Goal: Information Seeking & Learning: Learn about a topic

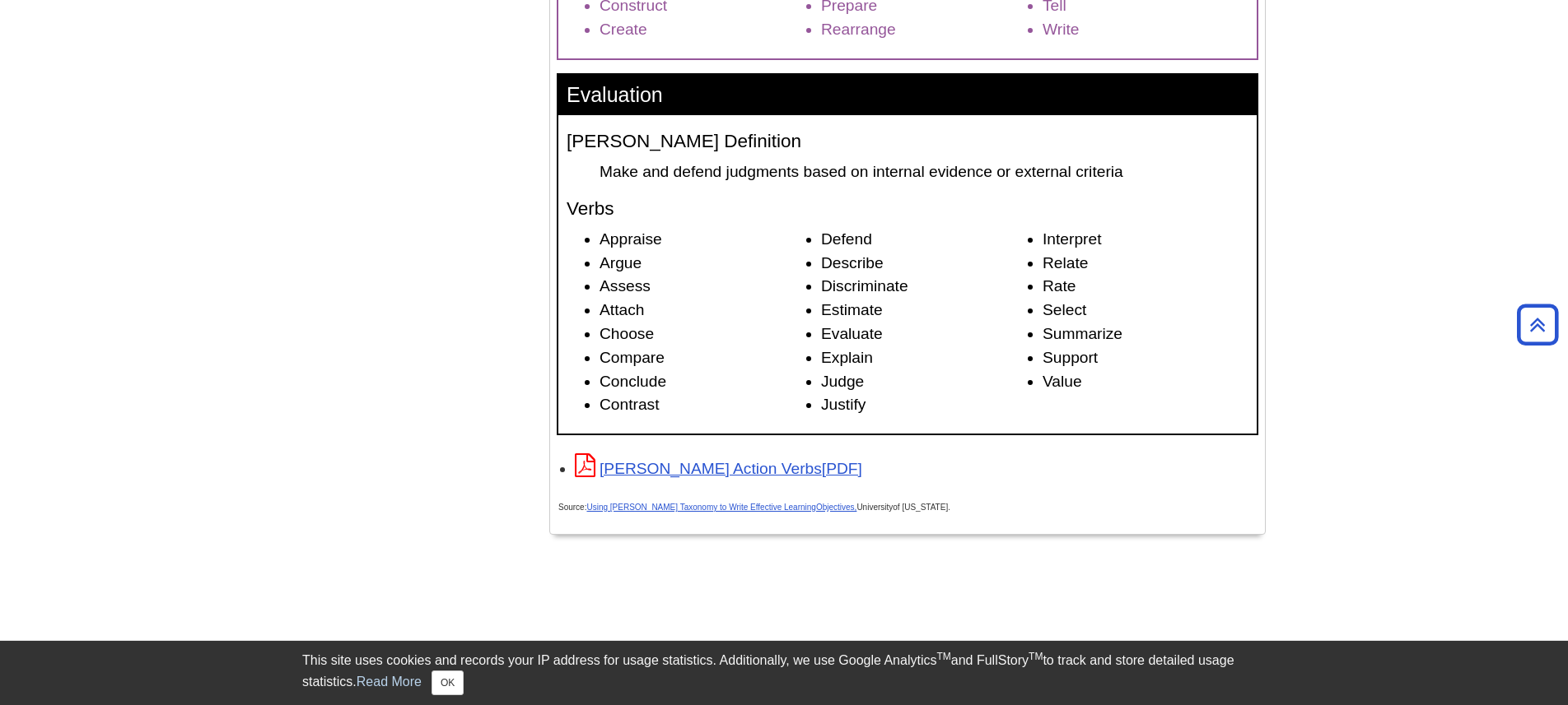
scroll to position [2470, 0]
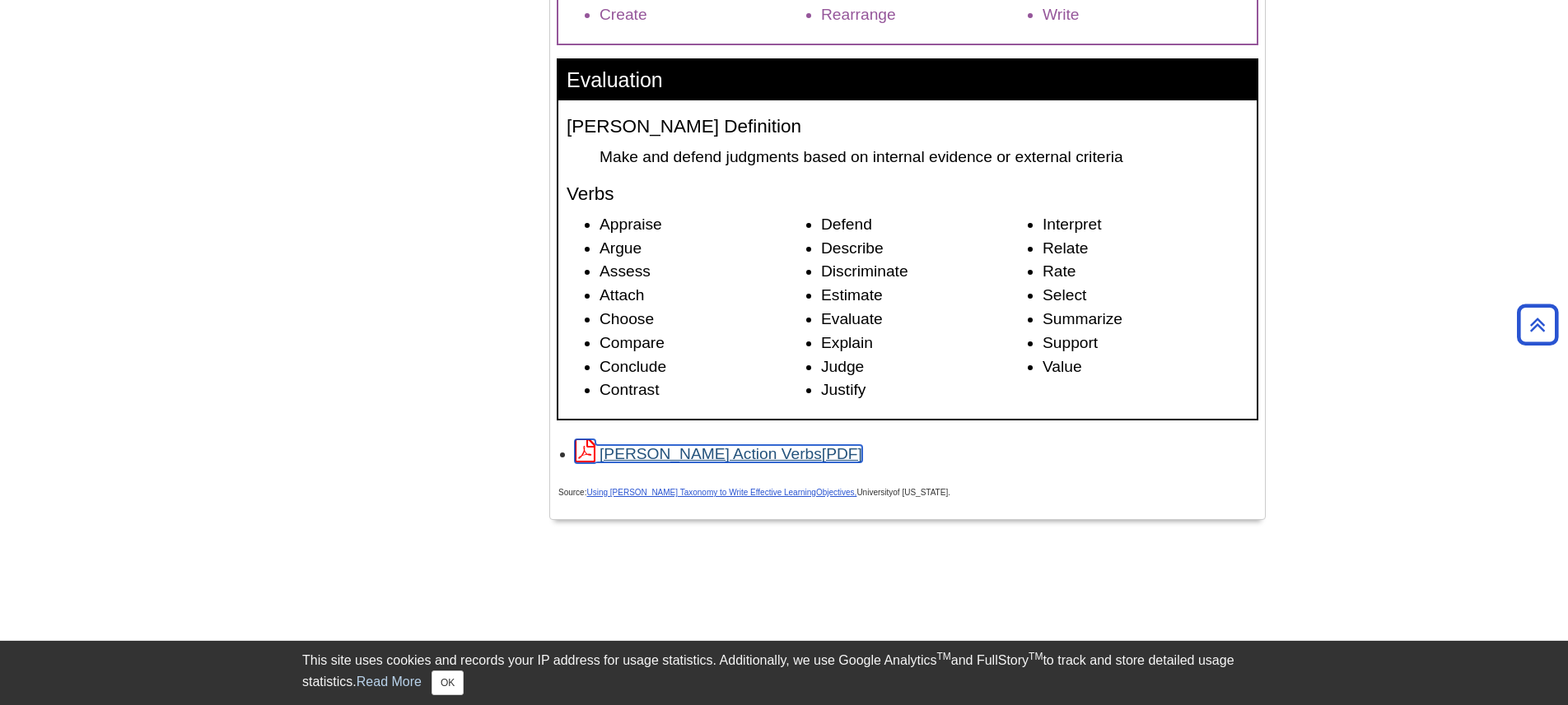
click at [740, 461] on link "[PERSON_NAME] Action Verbs" at bounding box center [718, 453] width 287 height 17
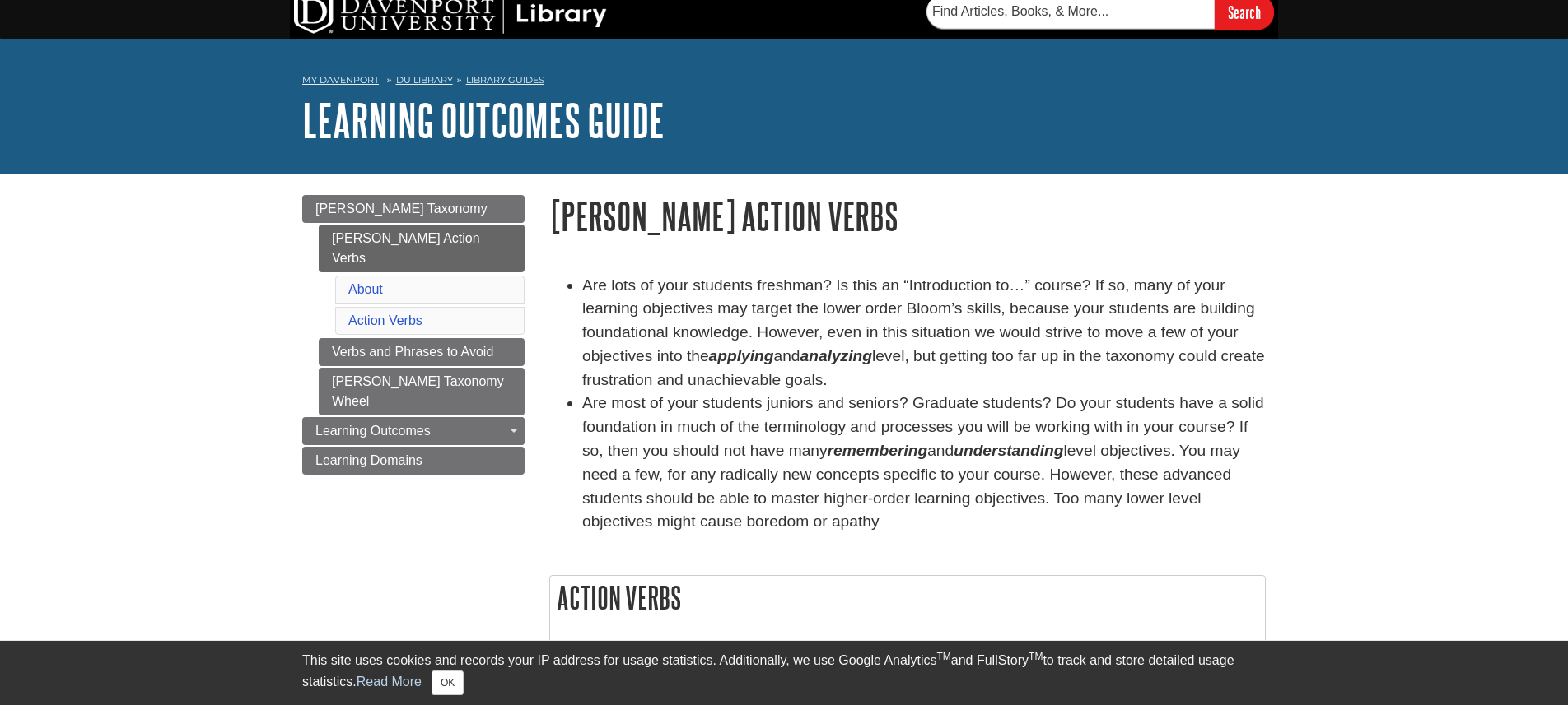
scroll to position [22, 0]
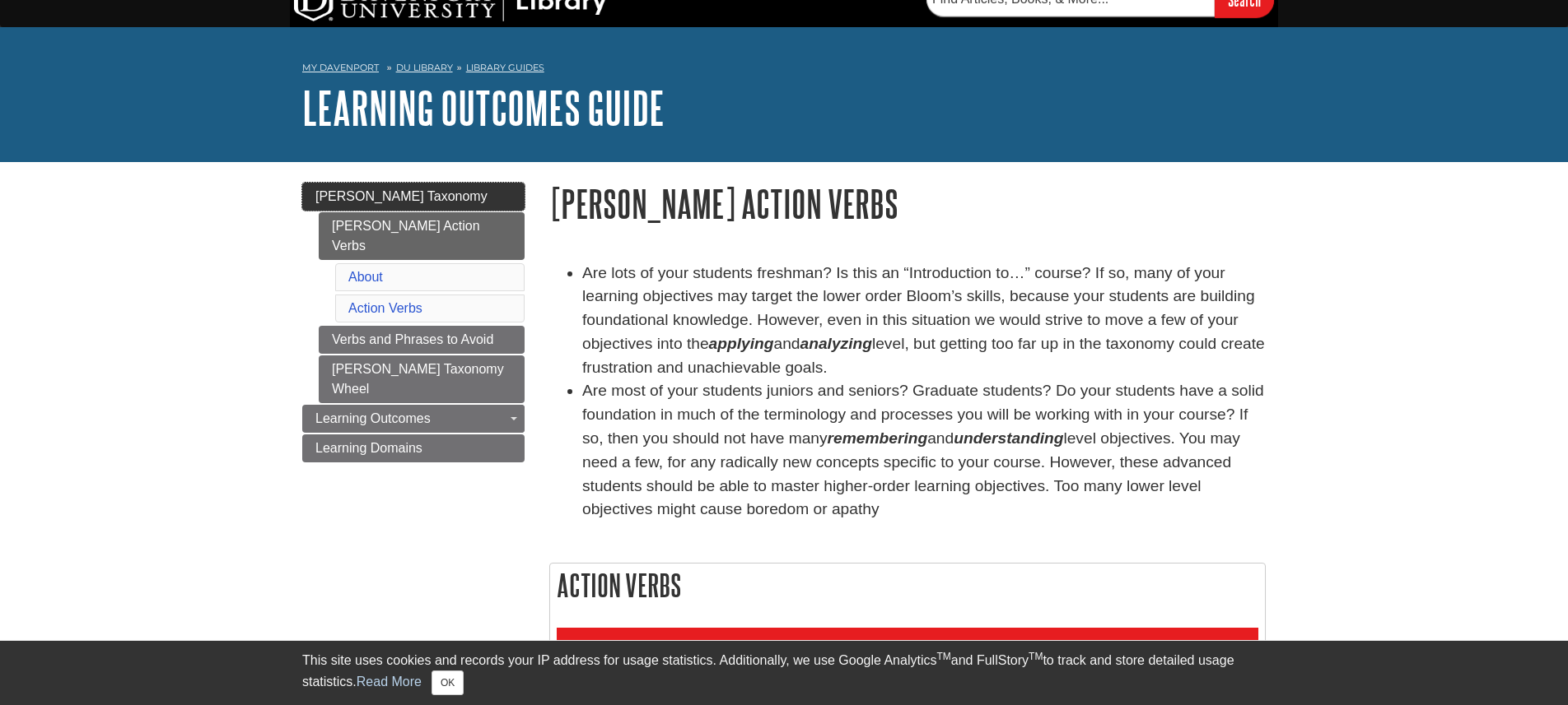
click at [394, 191] on span "[PERSON_NAME] Taxonomy" at bounding box center [401, 196] width 172 height 14
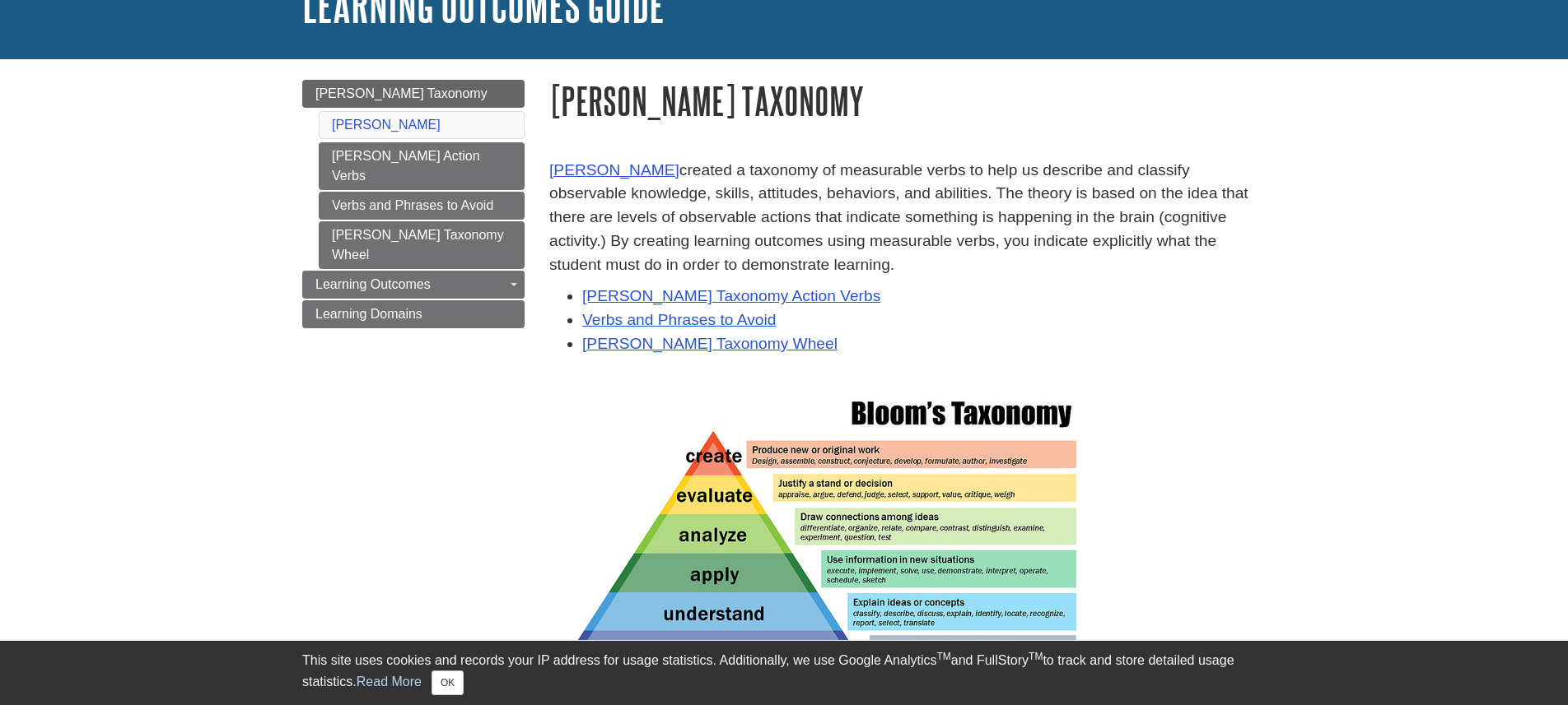
scroll to position [140, 0]
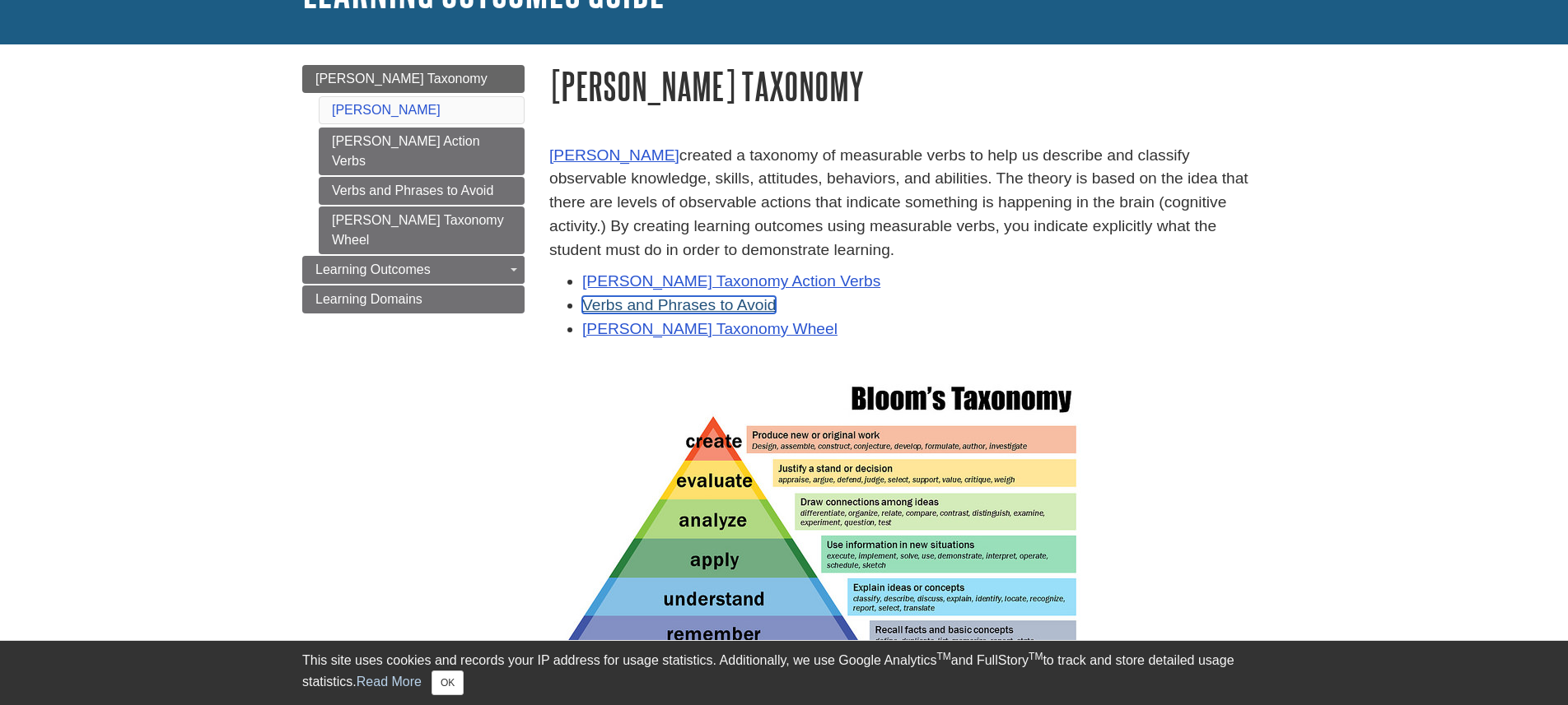
click at [760, 301] on link "Verbs and Phrases to Avoid" at bounding box center [679, 305] width 193 height 17
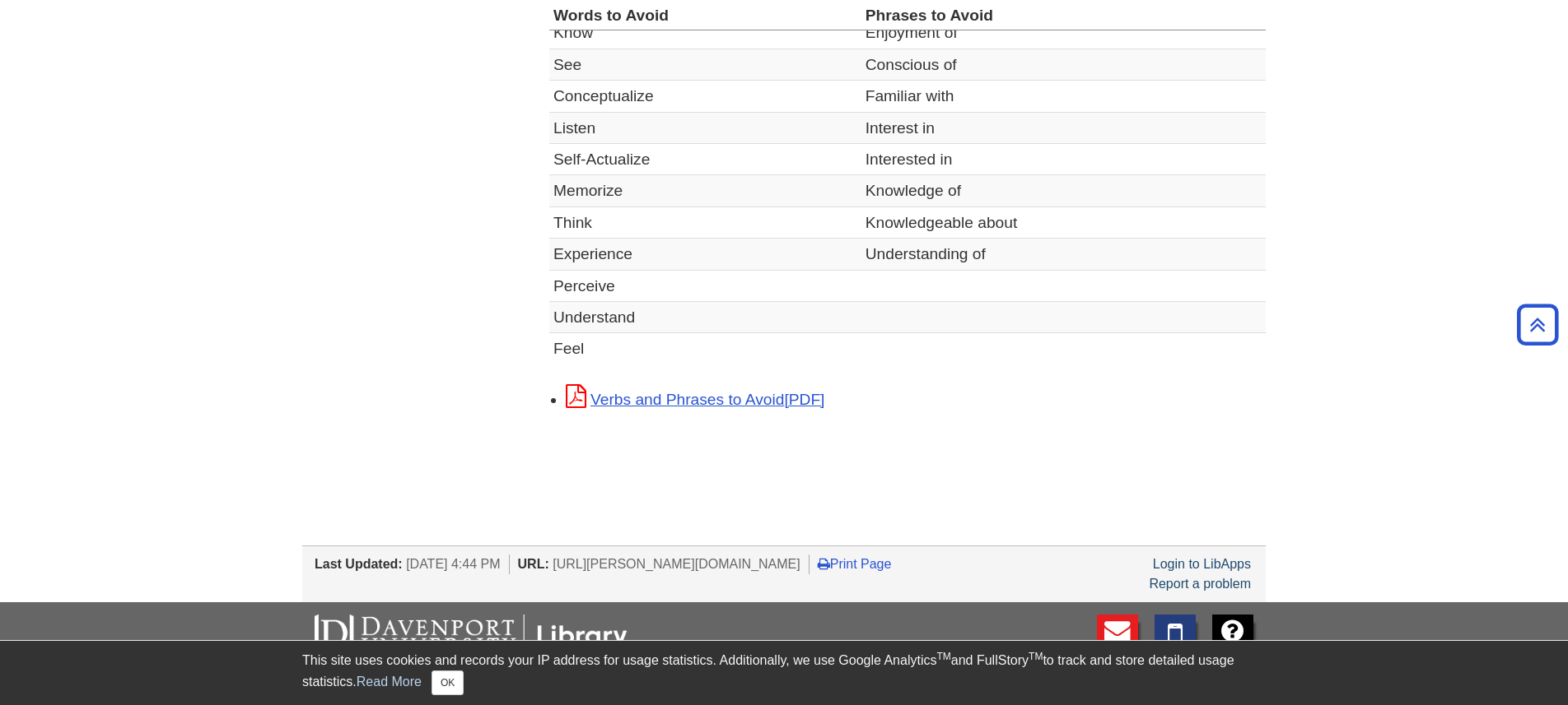
scroll to position [665, 0]
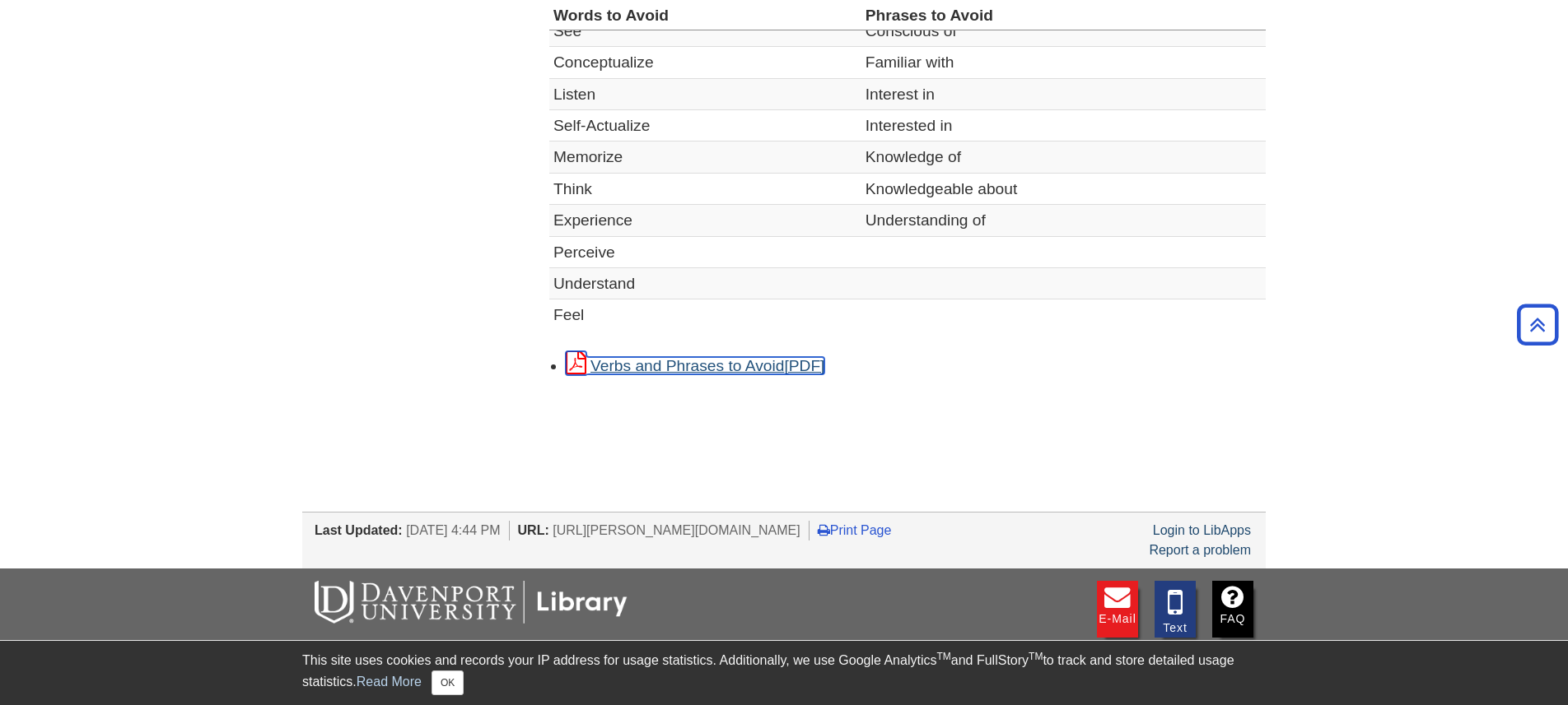
click at [719, 362] on link "Verbs and Phrases to Avoid" at bounding box center [694, 366] width 259 height 17
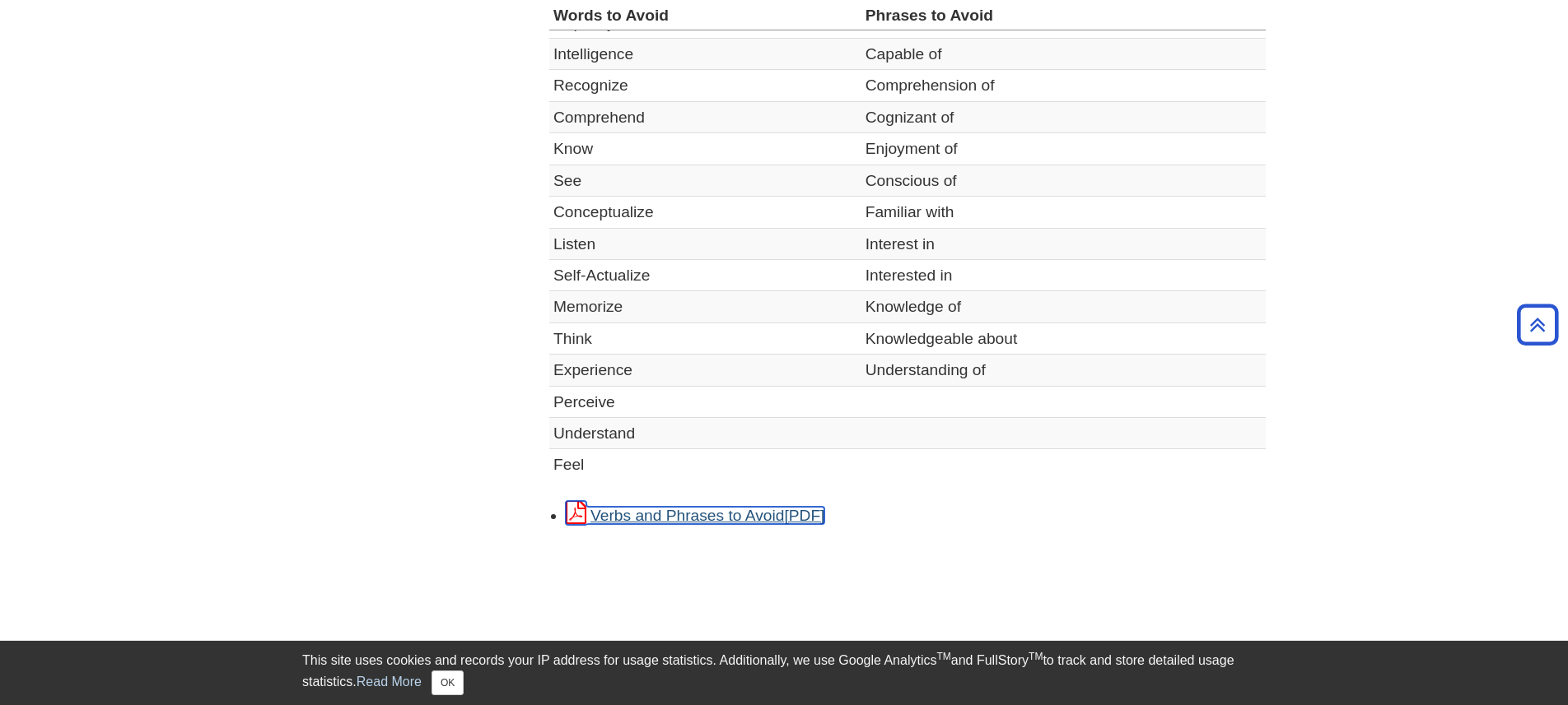
scroll to position [0, 0]
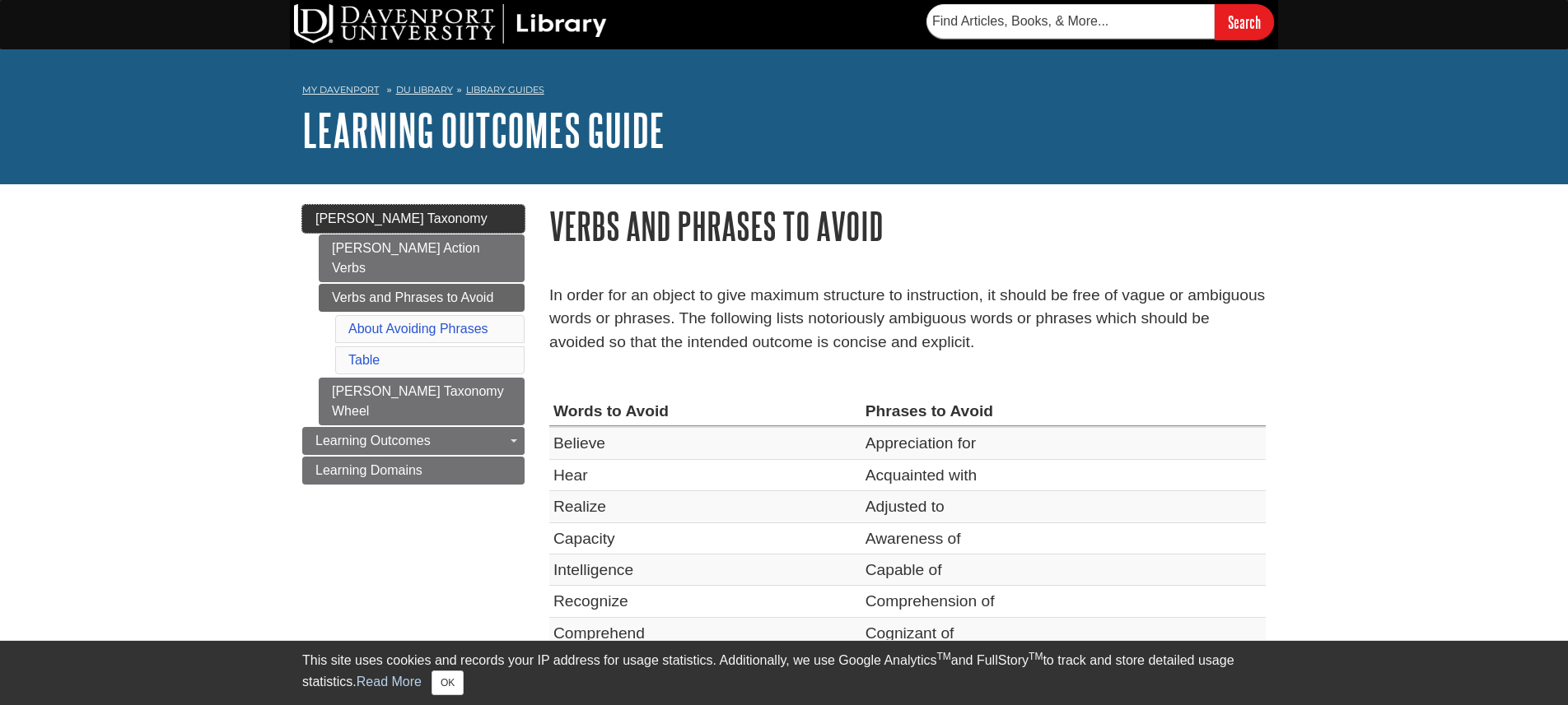
click at [390, 214] on span "[PERSON_NAME] Taxonomy" at bounding box center [401, 218] width 172 height 14
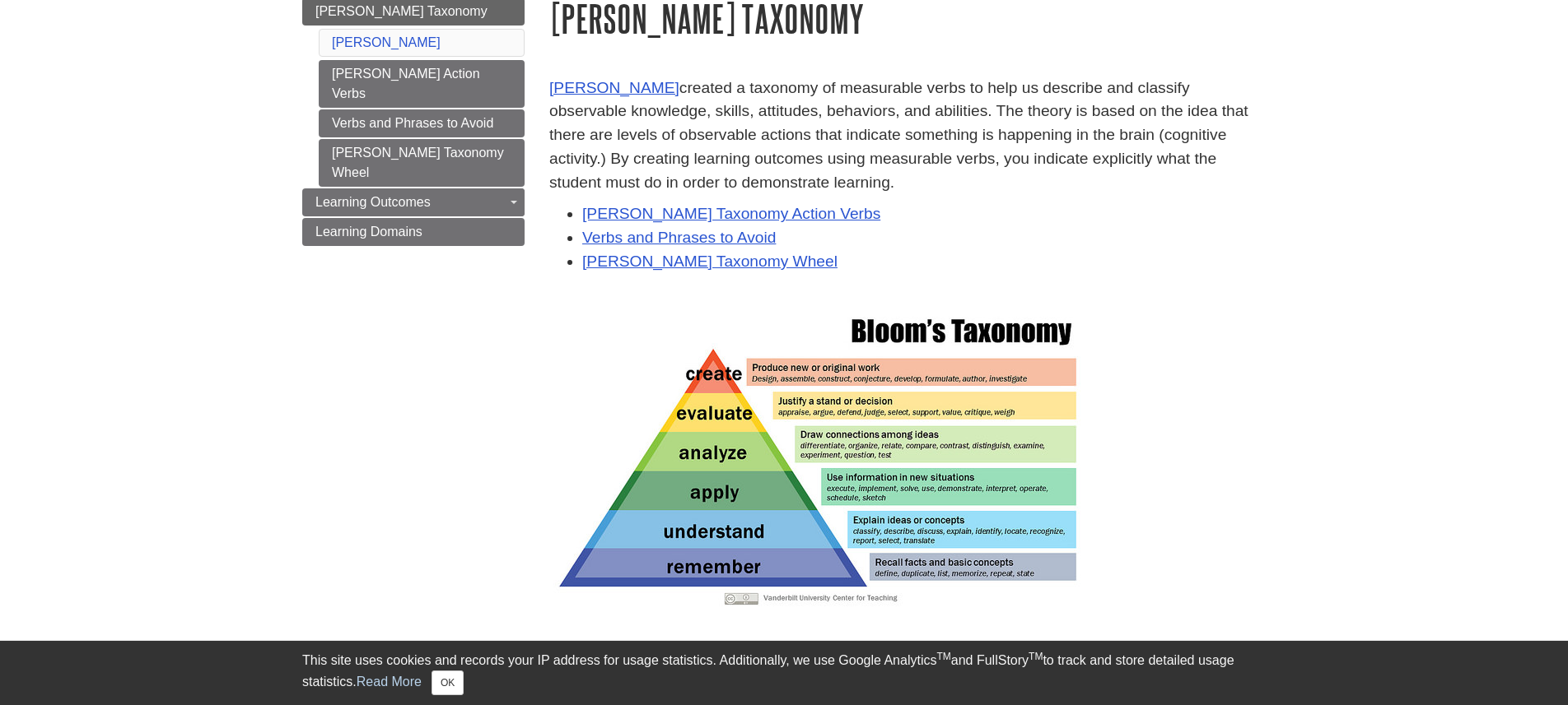
scroll to position [325, 0]
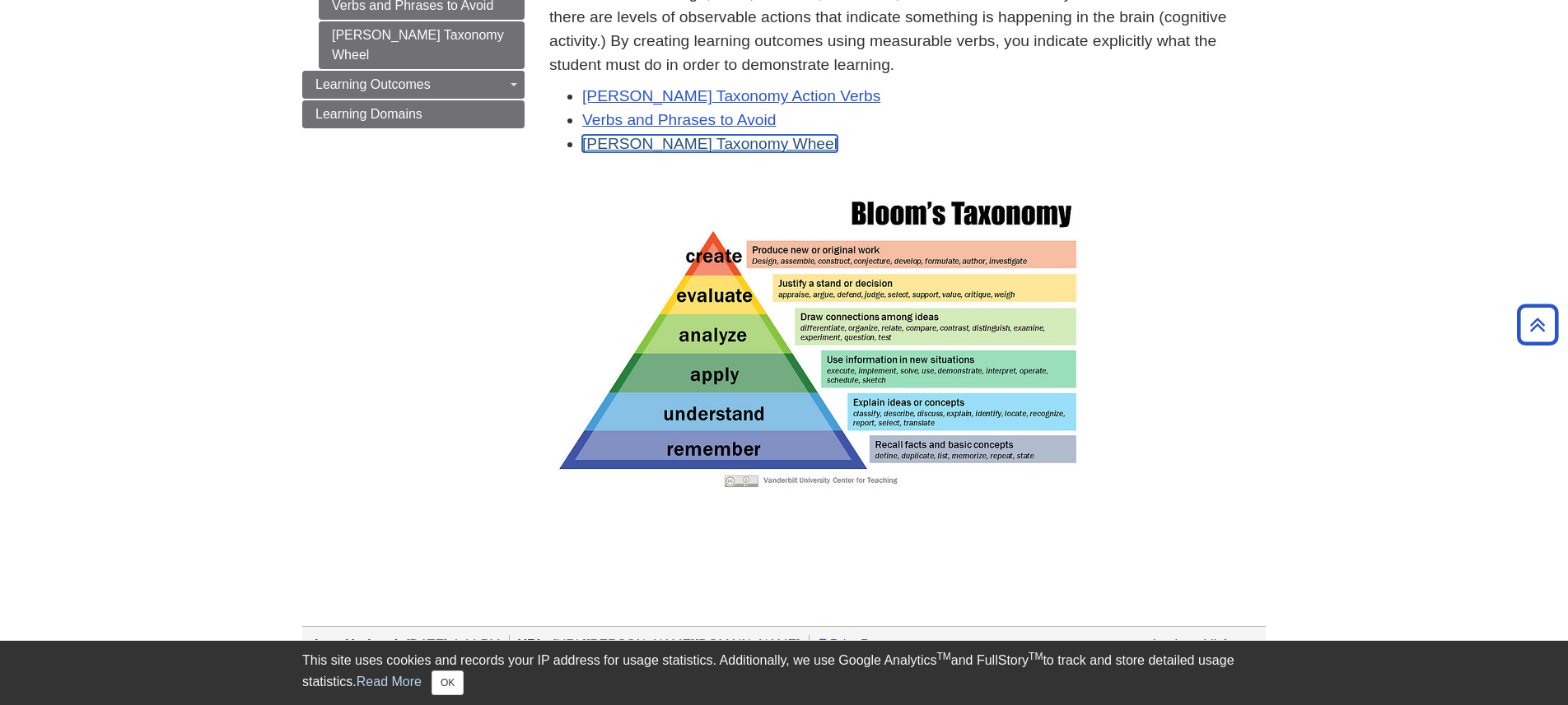
click at [752, 143] on link "[PERSON_NAME] Taxonomy Wheel" at bounding box center [710, 143] width 255 height 17
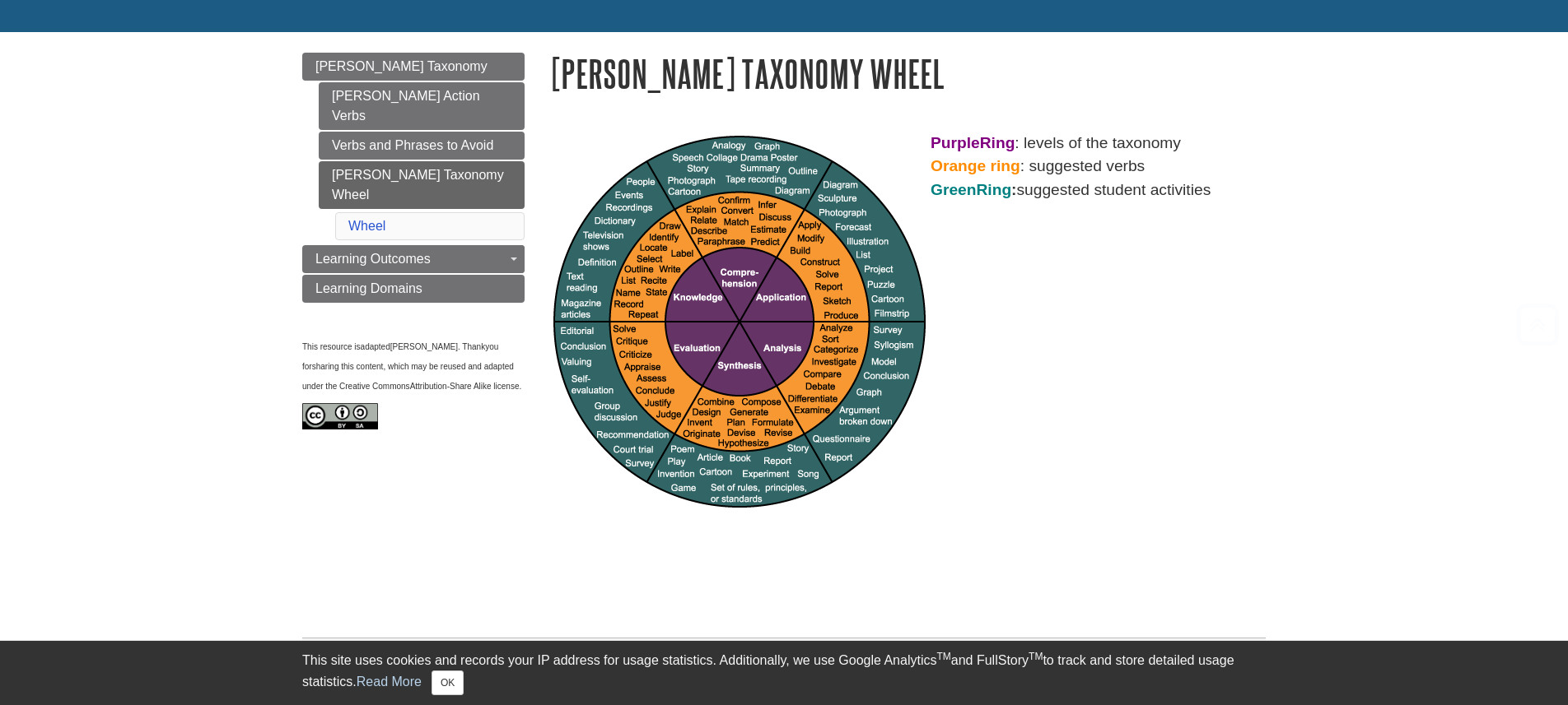
scroll to position [226, 0]
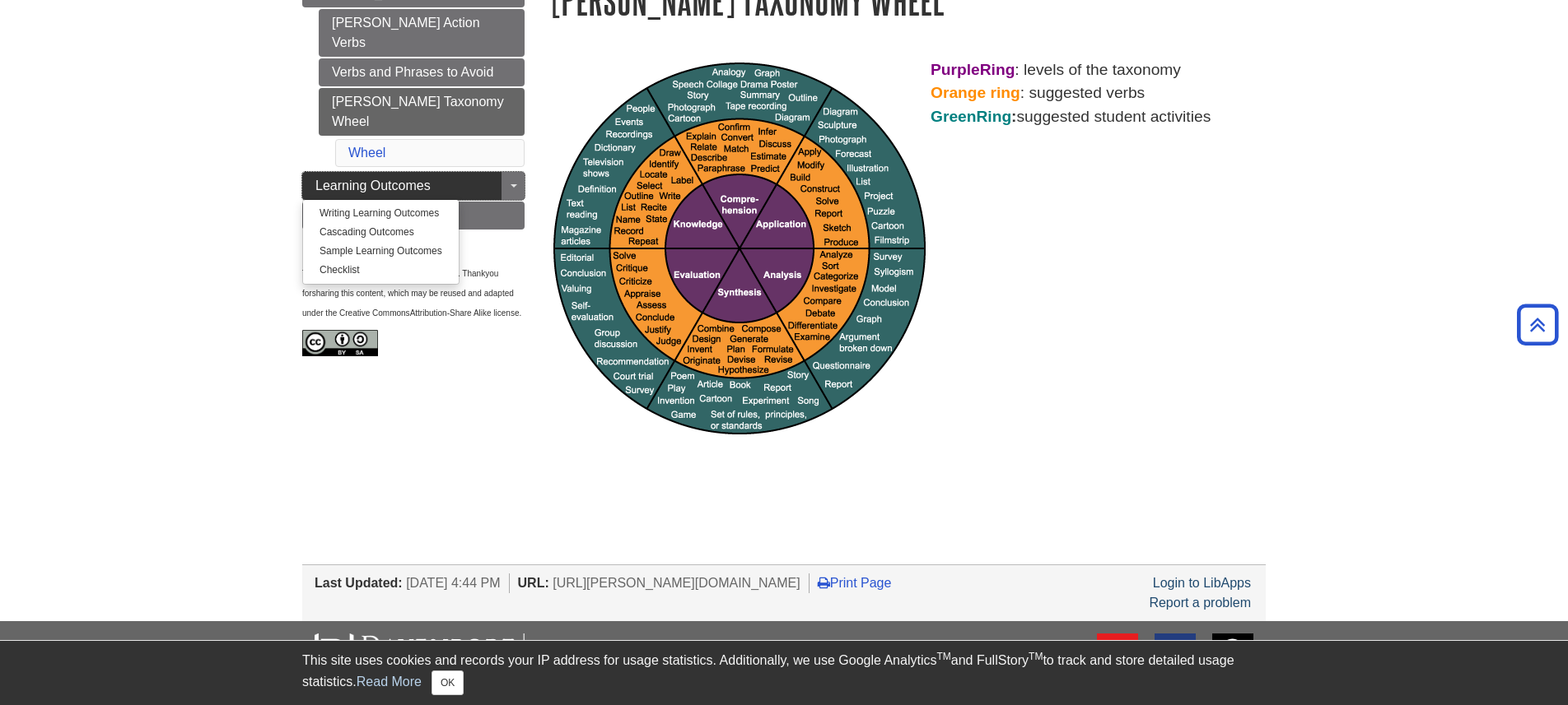
click at [408, 179] on span "Learning Outcomes" at bounding box center [373, 185] width 115 height 14
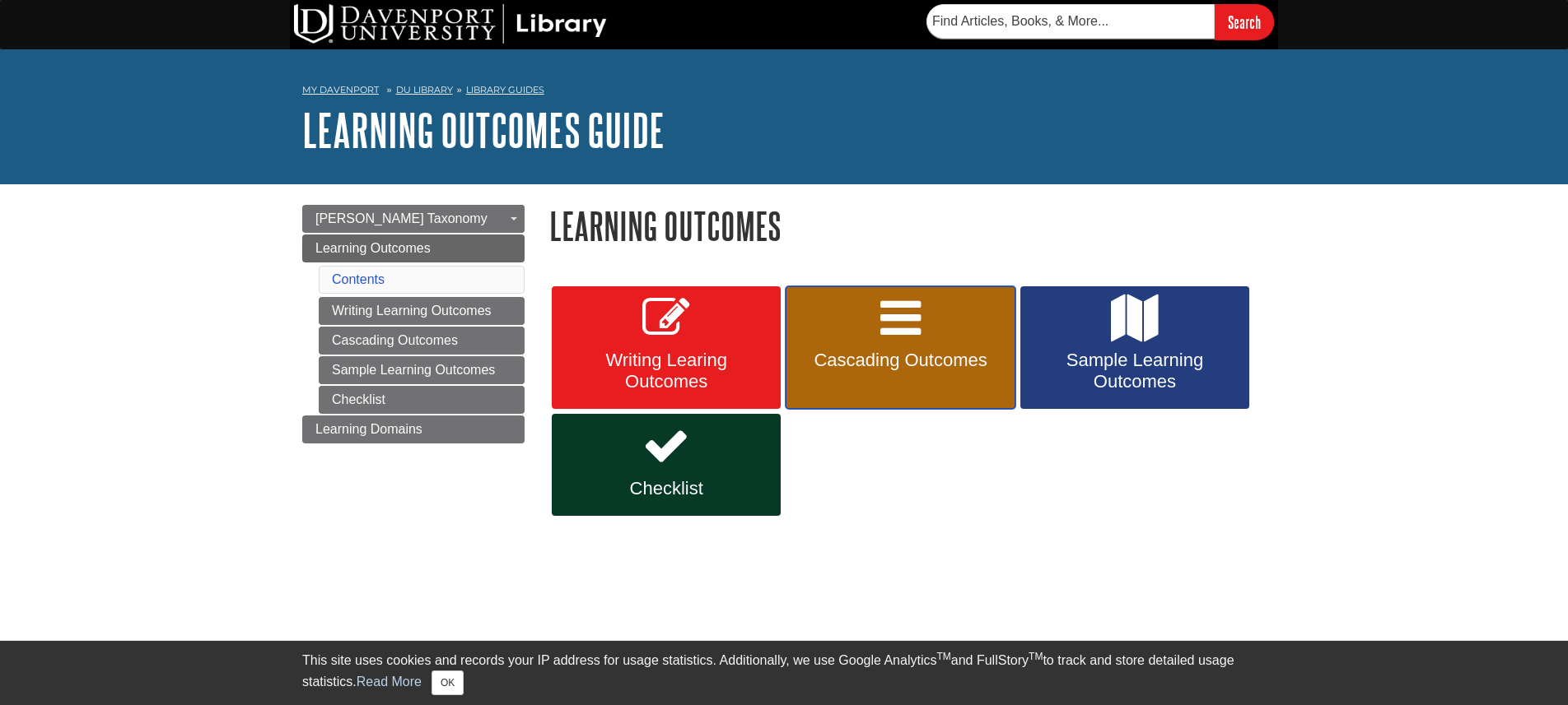
click at [899, 340] on icon at bounding box center [900, 319] width 40 height 48
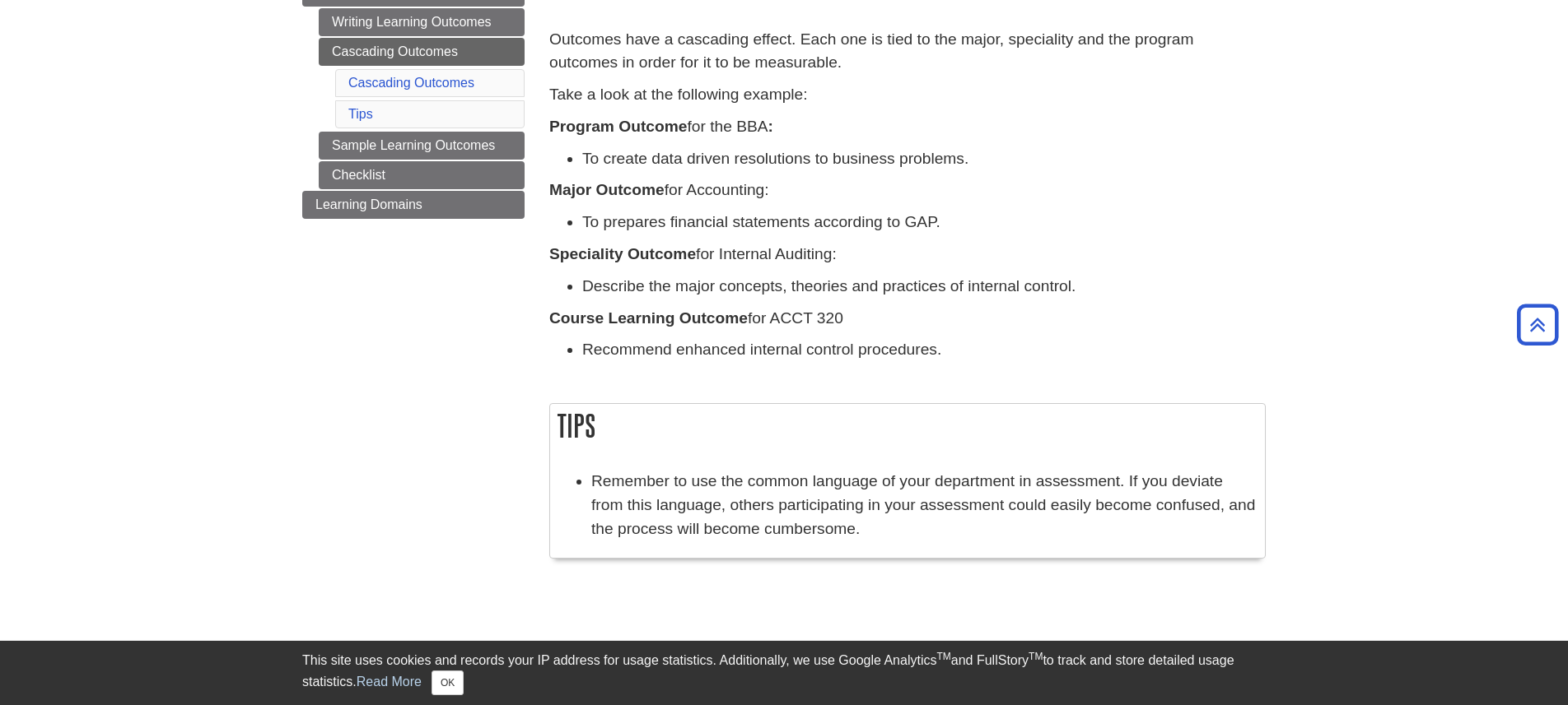
scroll to position [70, 0]
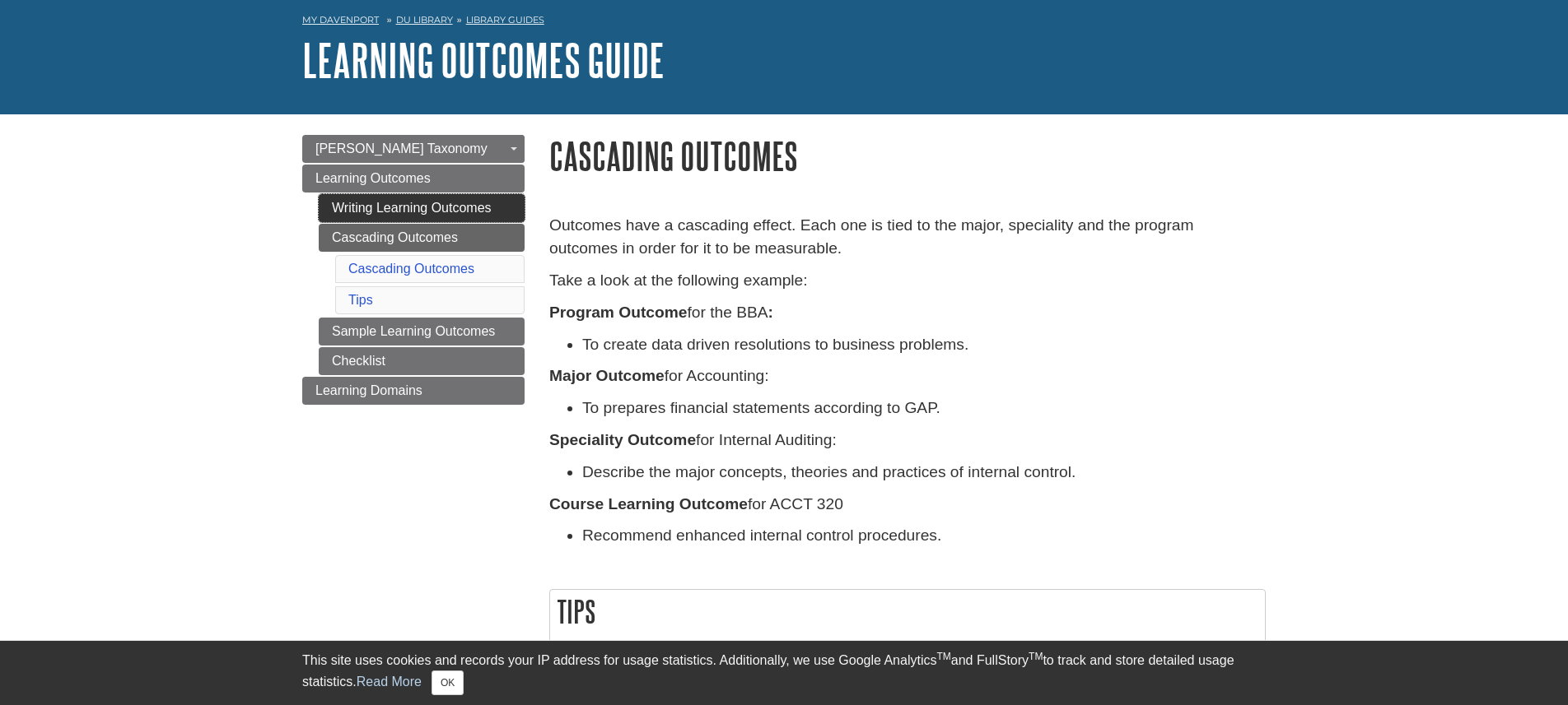
click at [428, 207] on link "Writing Learning Outcomes" at bounding box center [422, 208] width 206 height 28
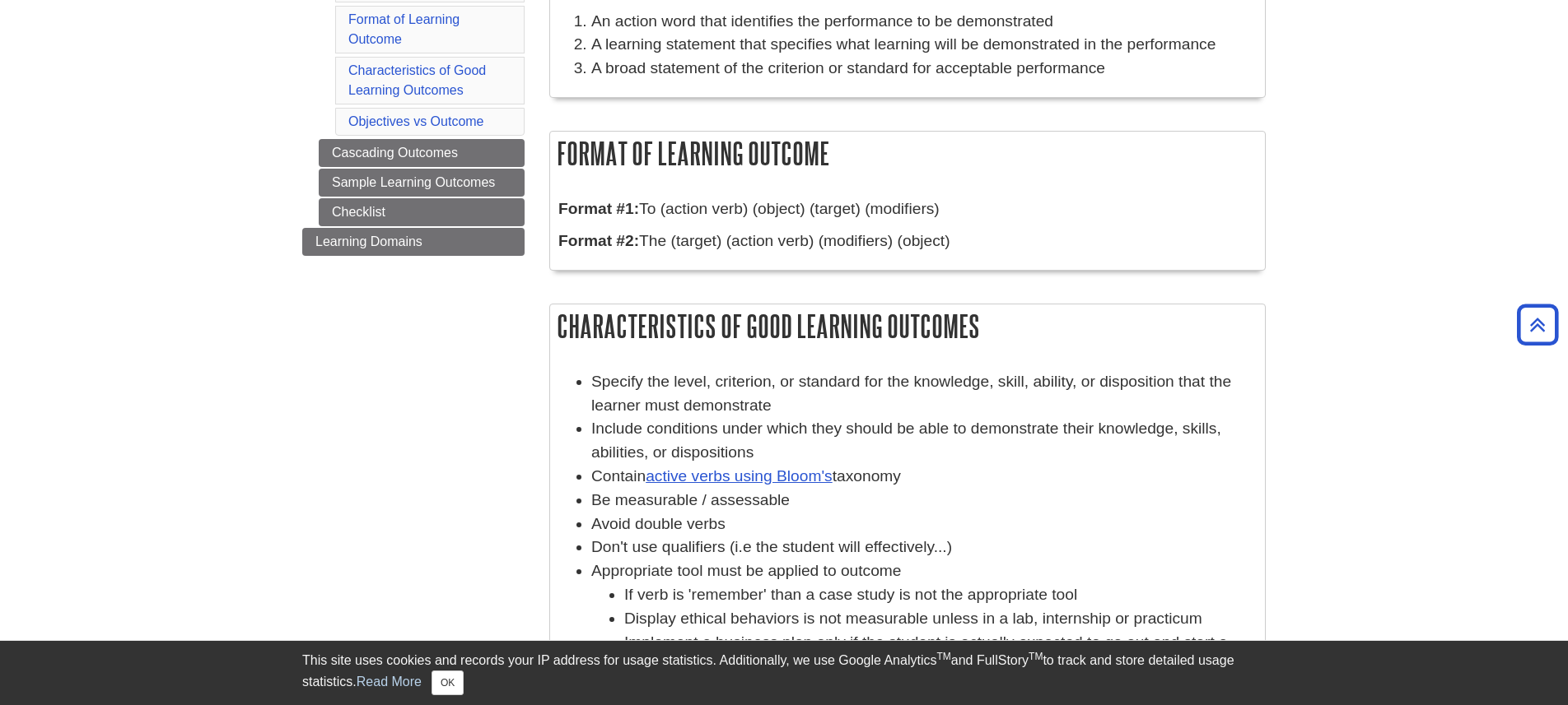
scroll to position [342, 0]
click at [363, 204] on link "Checklist" at bounding box center [422, 211] width 206 height 28
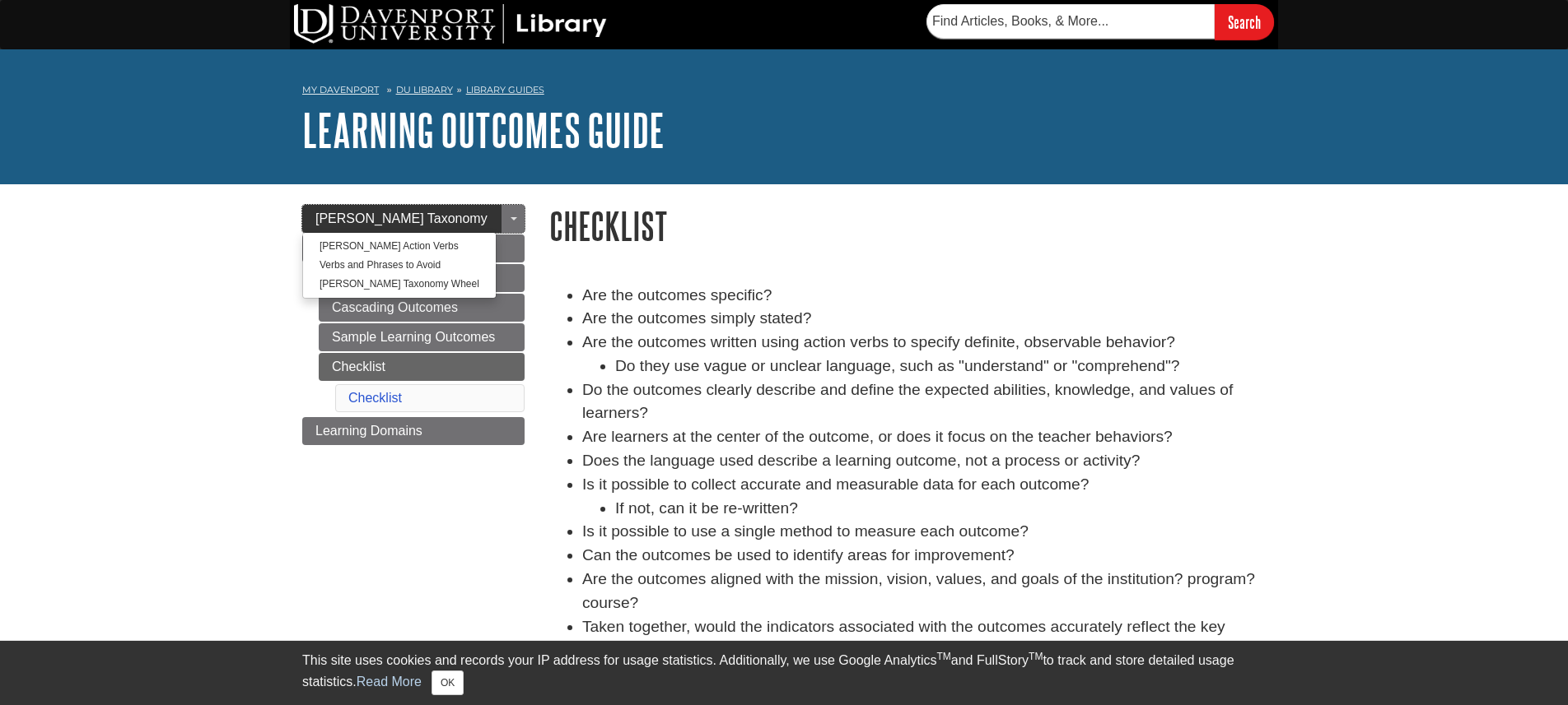
click at [377, 212] on span "[PERSON_NAME] Taxonomy" at bounding box center [401, 218] width 172 height 14
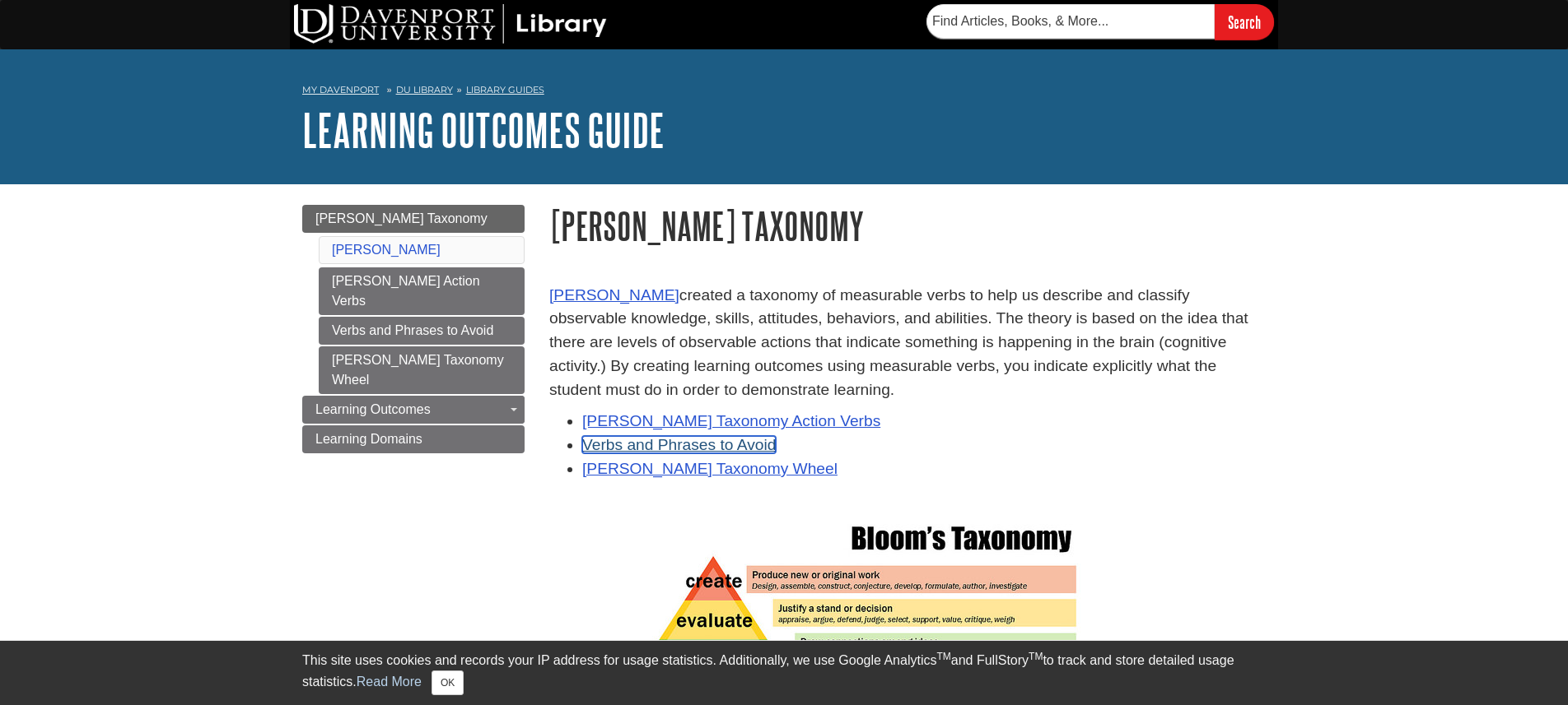
click at [750, 446] on link "Verbs and Phrases to Avoid" at bounding box center [679, 445] width 193 height 17
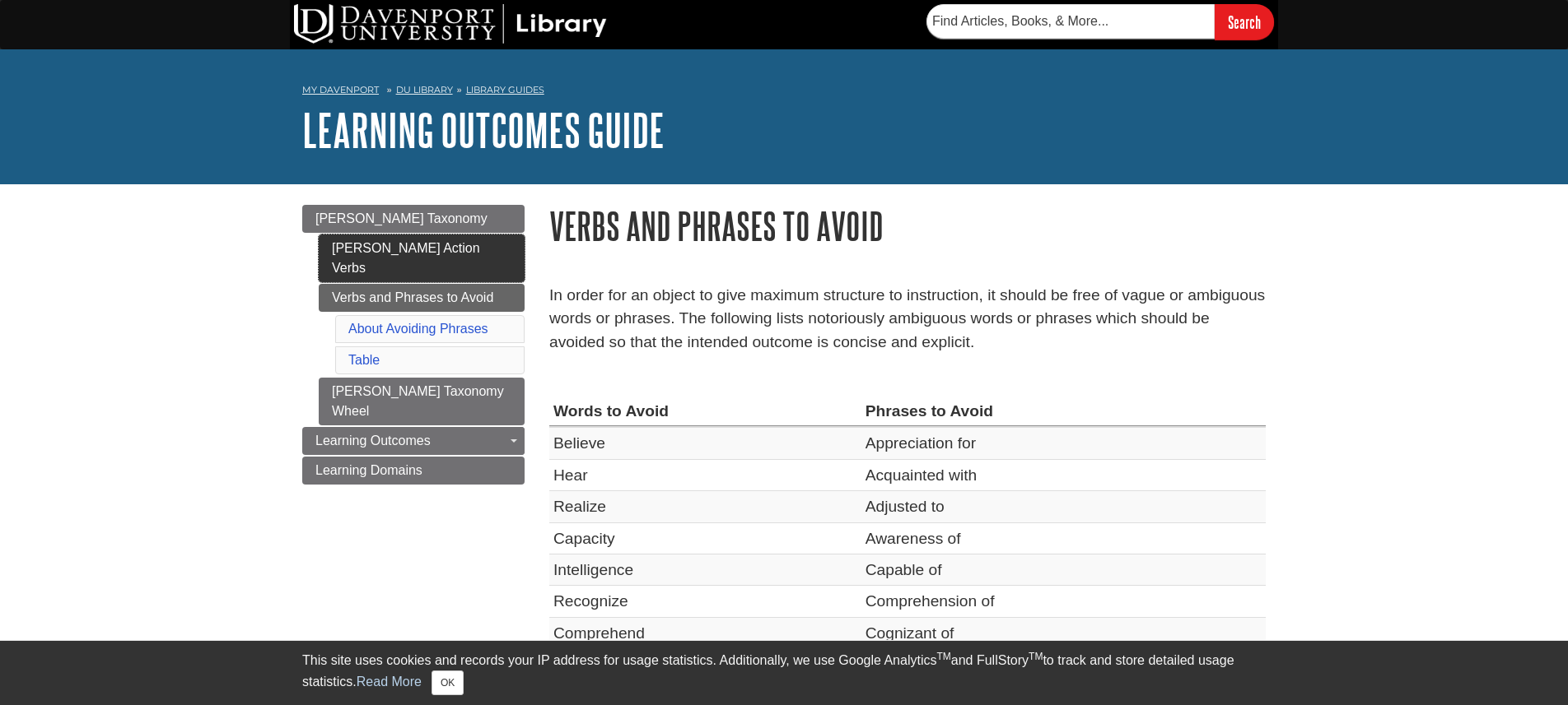
click at [432, 252] on link "[PERSON_NAME] Action Verbs" at bounding box center [422, 258] width 206 height 48
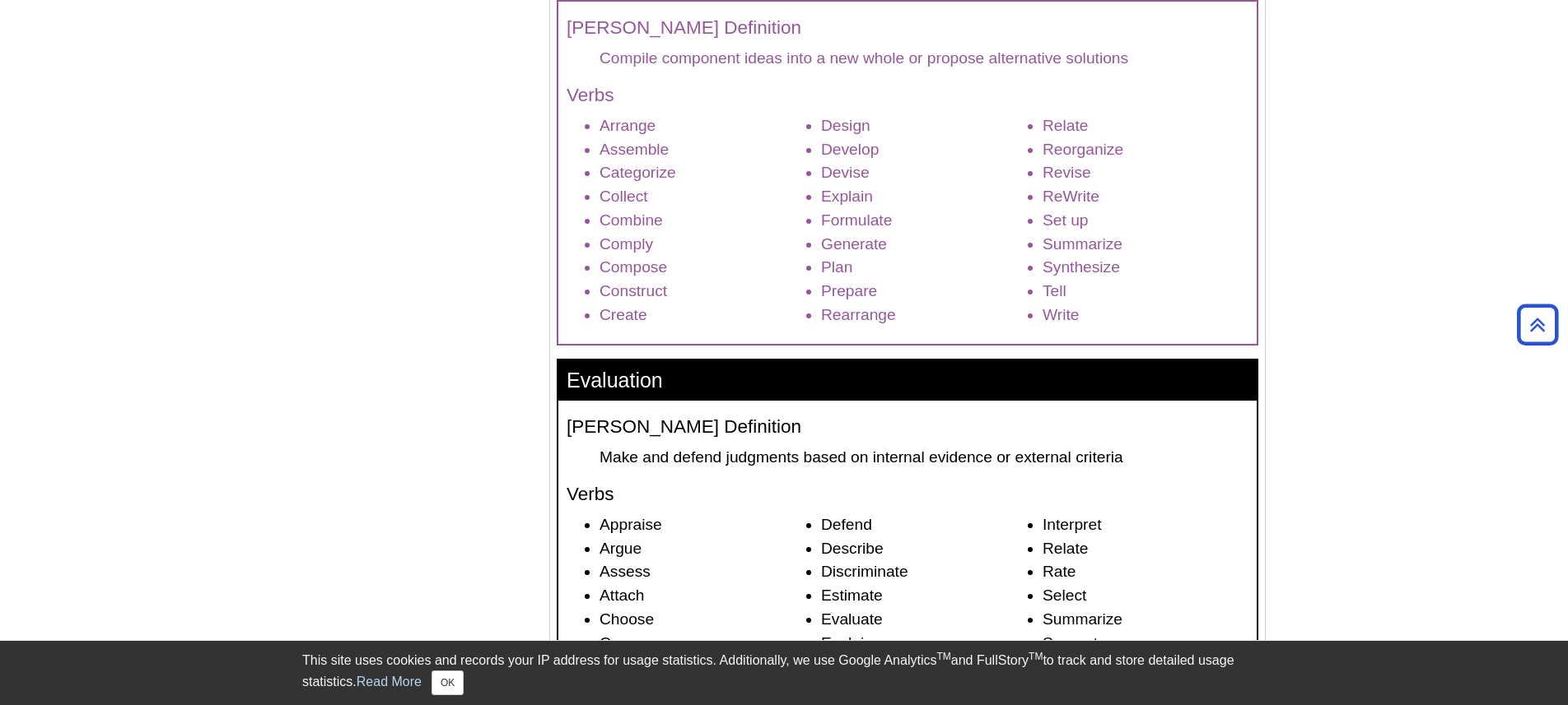
scroll to position [2539, 0]
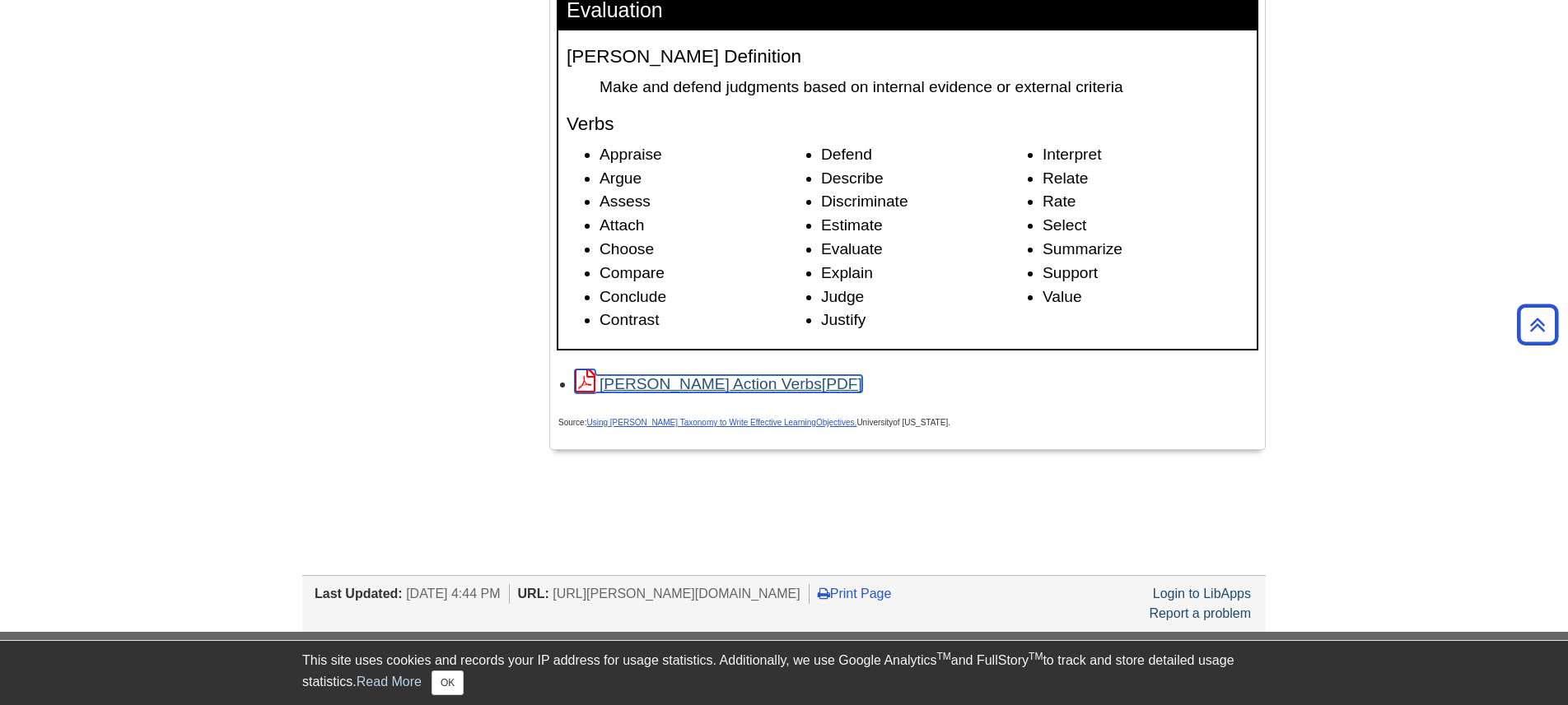
click at [744, 392] on link "[PERSON_NAME] Action Verbs" at bounding box center [718, 384] width 287 height 17
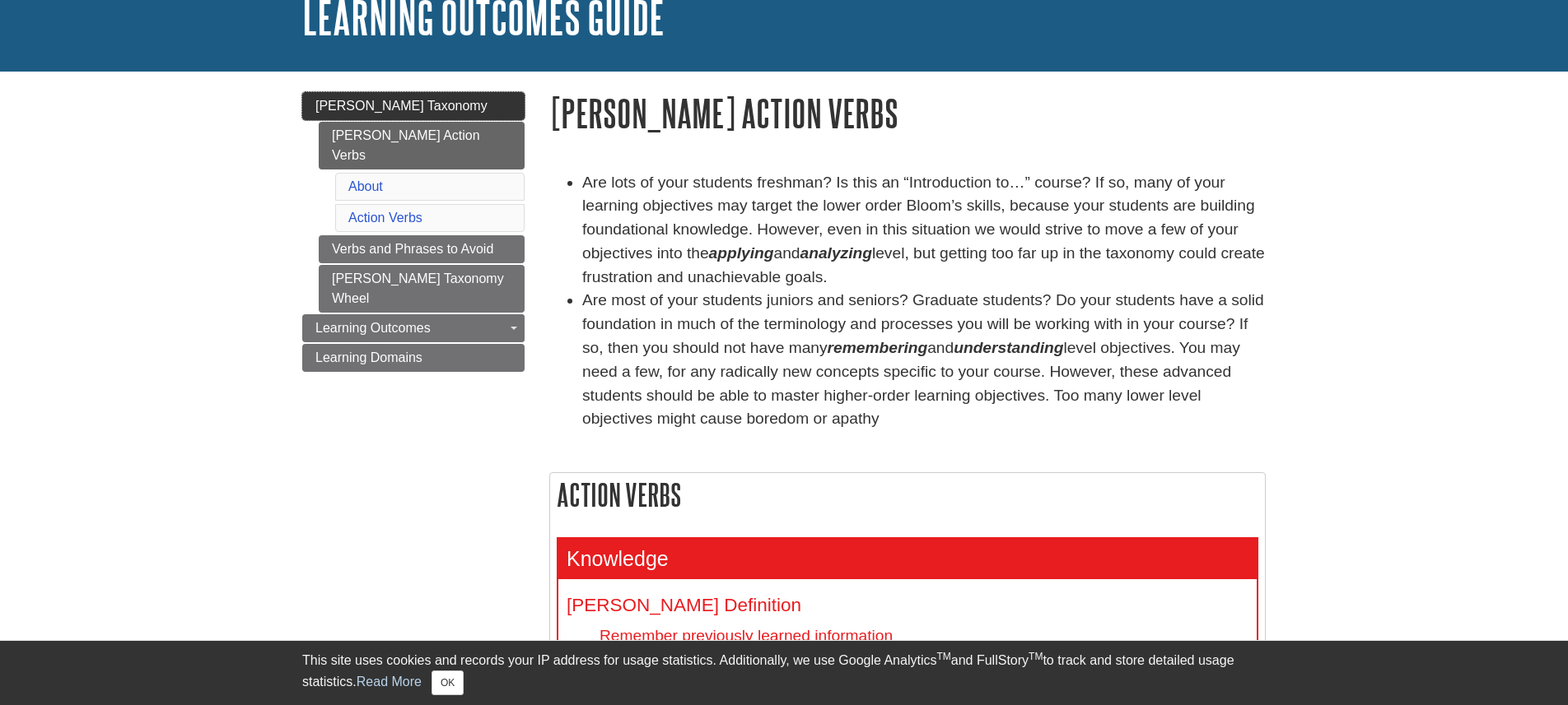
scroll to position [116, 0]
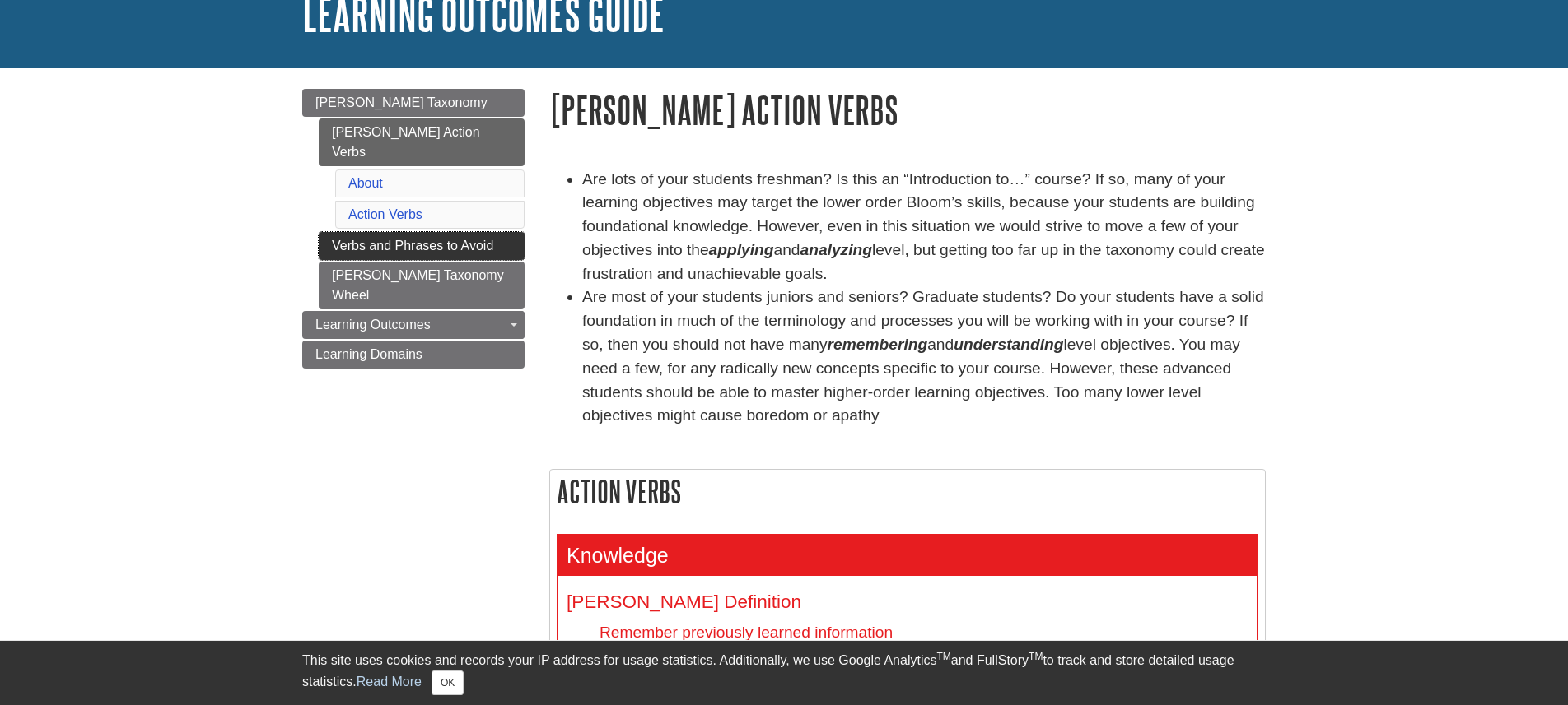
click at [415, 232] on link "Verbs and Phrases to Avoid" at bounding box center [422, 246] width 206 height 28
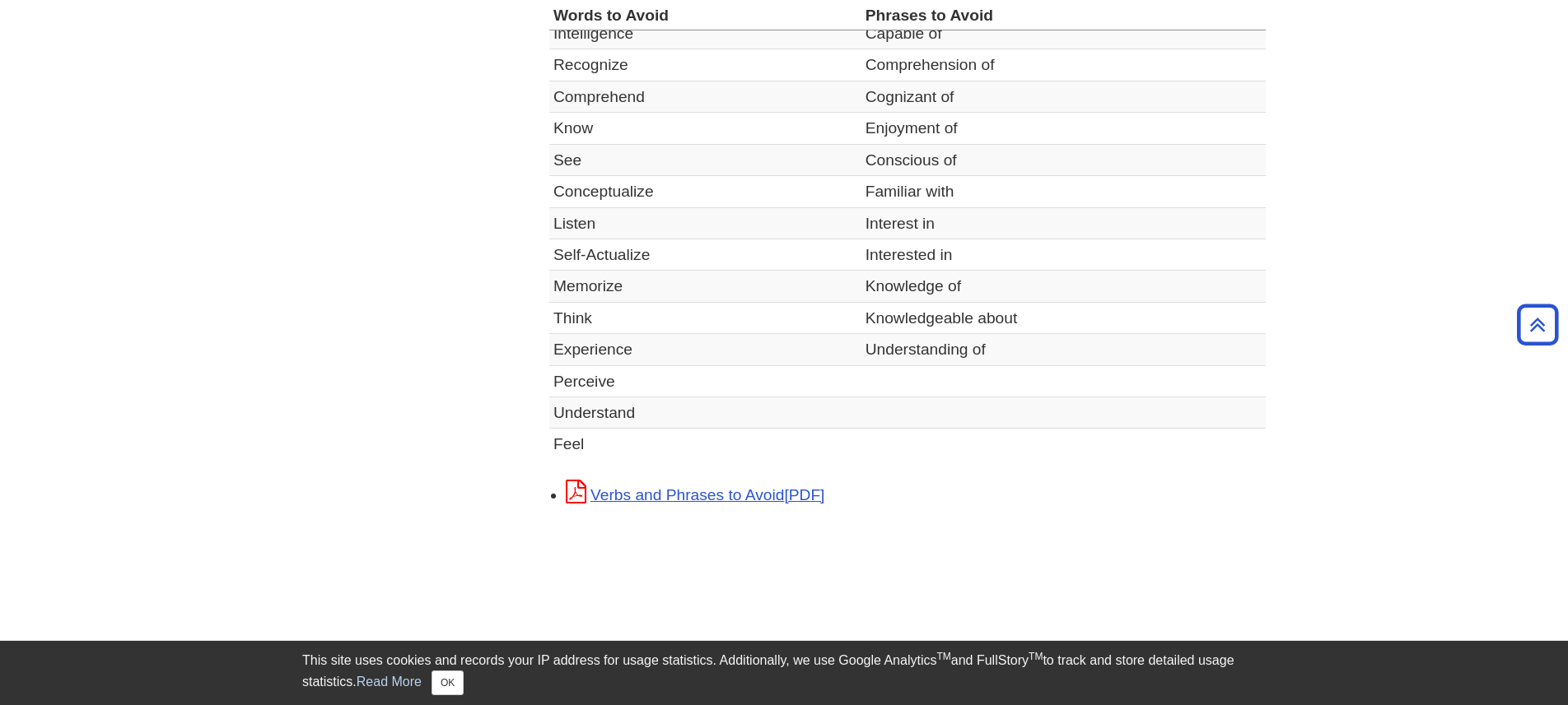
scroll to position [547, 0]
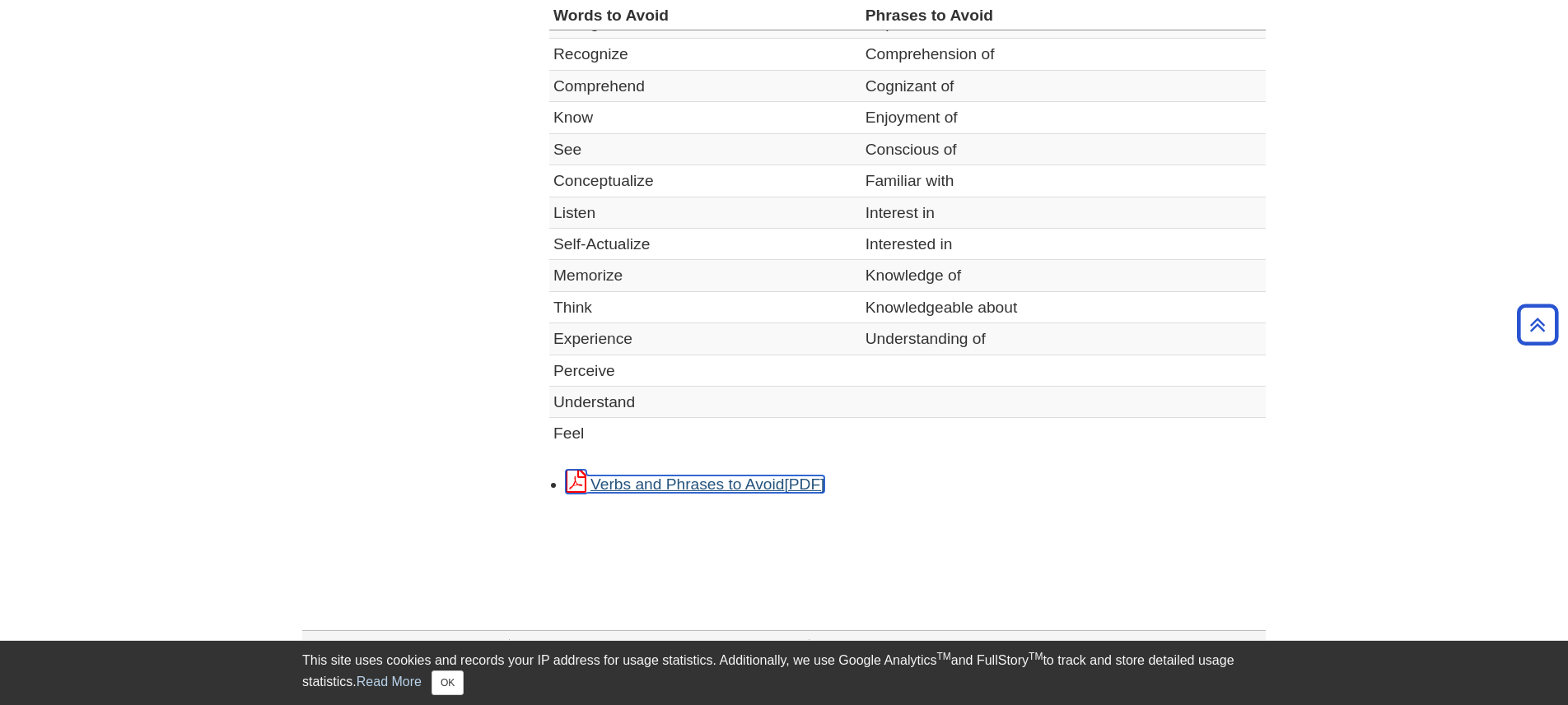
click at [696, 482] on link "Verbs and Phrases to Avoid" at bounding box center [694, 484] width 259 height 17
